Goal: Information Seeking & Learning: Learn about a topic

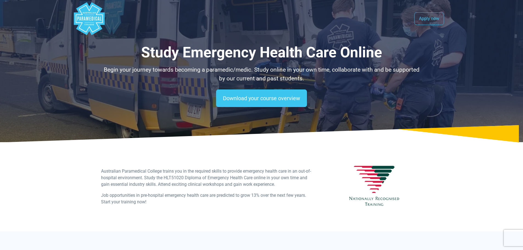
click at [96, 16] on polygon "Australian Paramedical College" at bounding box center [89, 18] width 31 height 33
click at [89, 20] on polygon "Australian Paramedical College" at bounding box center [89, 18] width 31 height 33
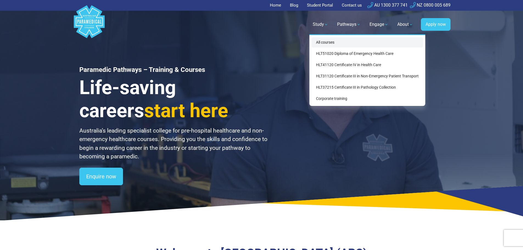
click at [327, 42] on link "All courses" at bounding box center [366, 42] width 111 height 10
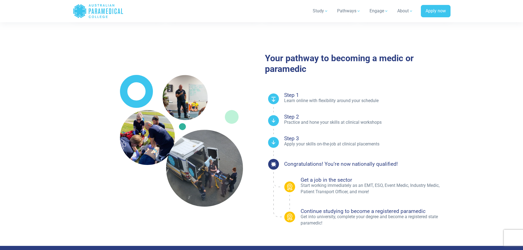
scroll to position [137, 0]
